Goal: Task Accomplishment & Management: Manage account settings

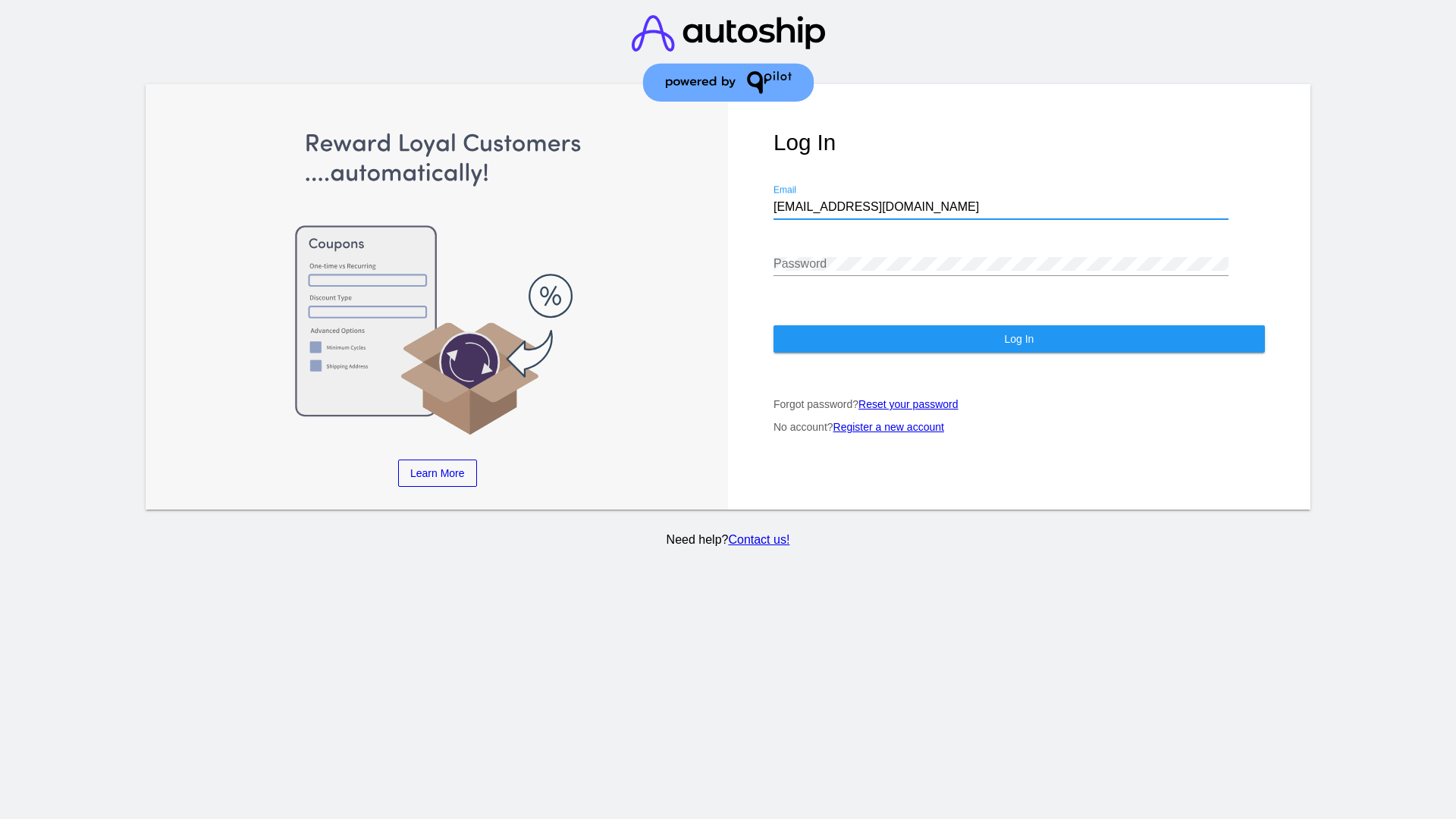
type input "jr@patternsinthecloud.com"
click at [1018, 339] on span "Log In" at bounding box center [1019, 339] width 30 height 12
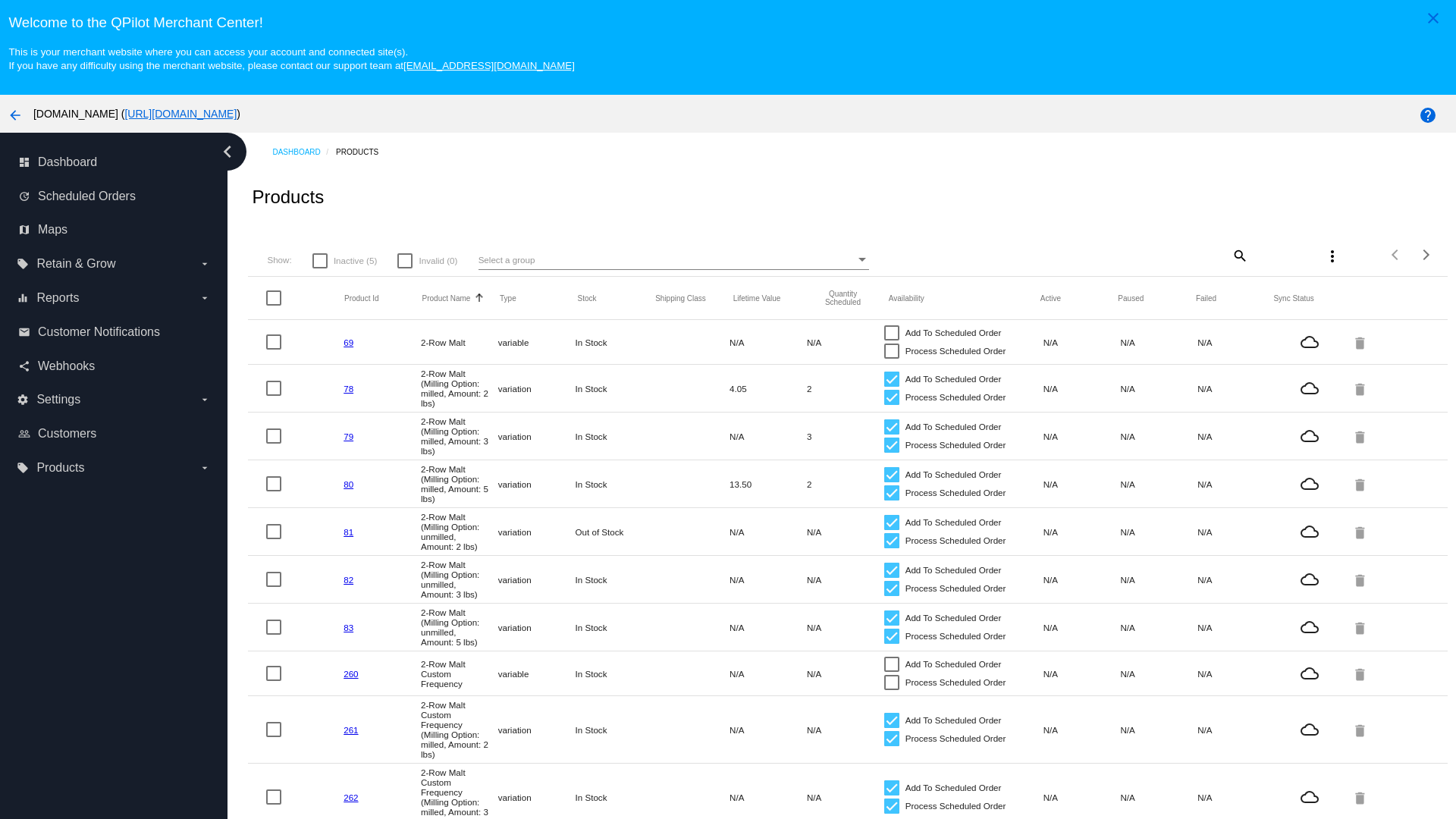
click at [344, 260] on span "Inactive (5)" at bounding box center [356, 261] width 43 height 18
click at [320, 269] on input "Inactive (5)" at bounding box center [319, 269] width 1 height 1
checkbox input "true"
click at [1238, 255] on mat-icon "search" at bounding box center [1239, 255] width 18 height 23
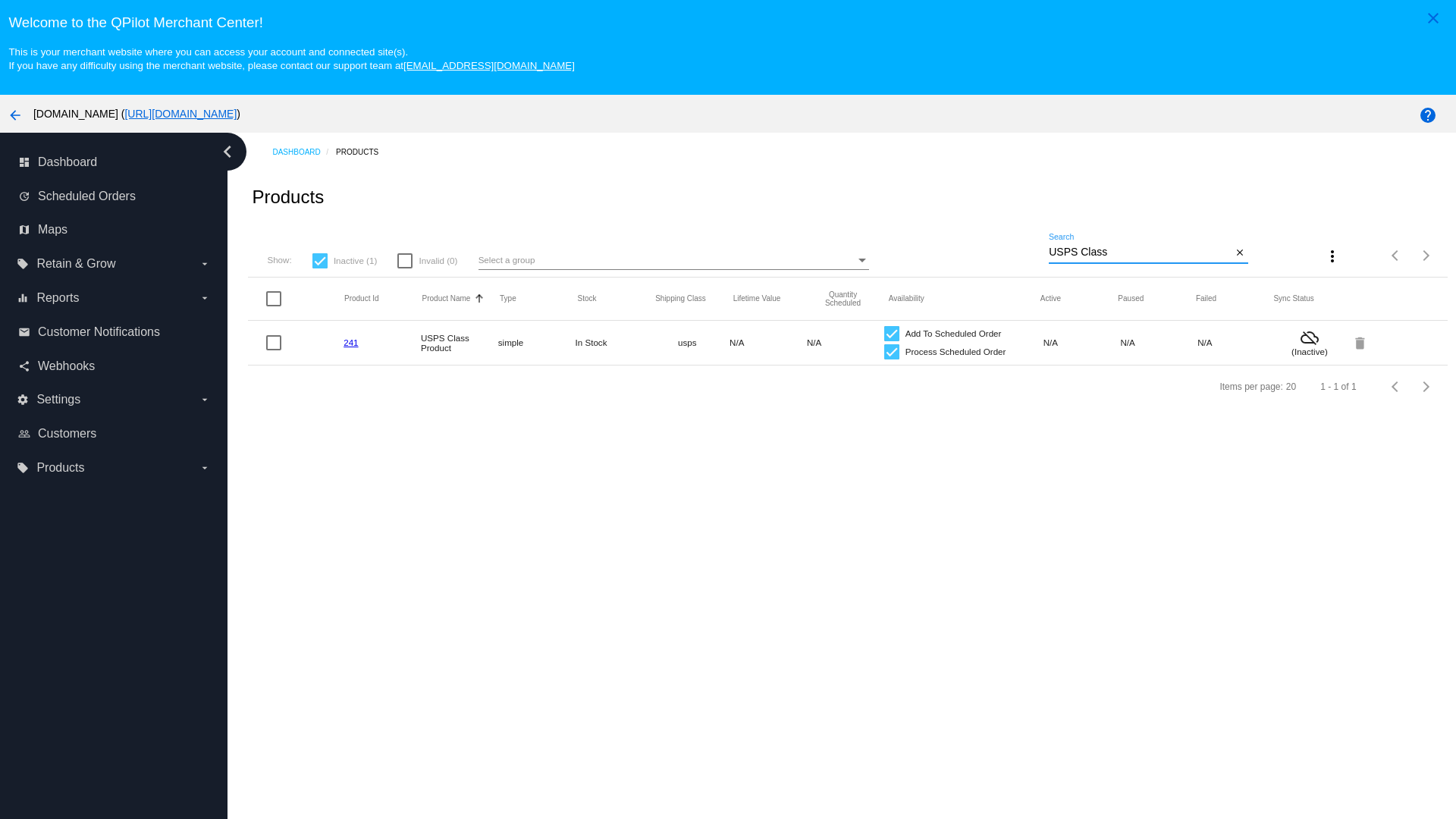
type input "Variable Enable"
